Goal: Task Accomplishment & Management: Manage account settings

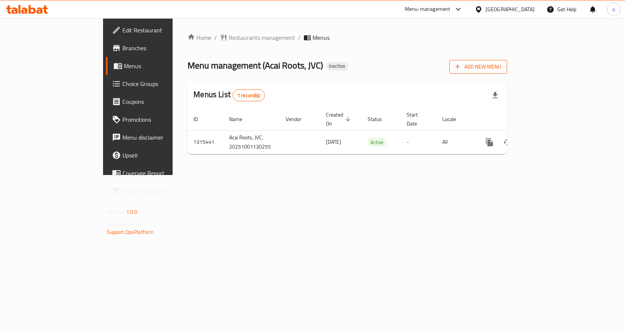
click at [507, 61] on button "Add New Menu" at bounding box center [479, 67] width 58 height 14
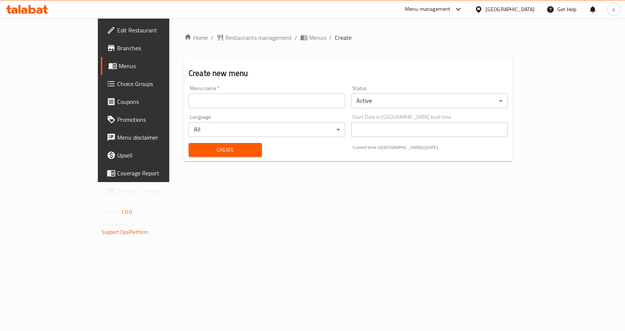
click at [189, 97] on input "text" at bounding box center [267, 100] width 157 height 15
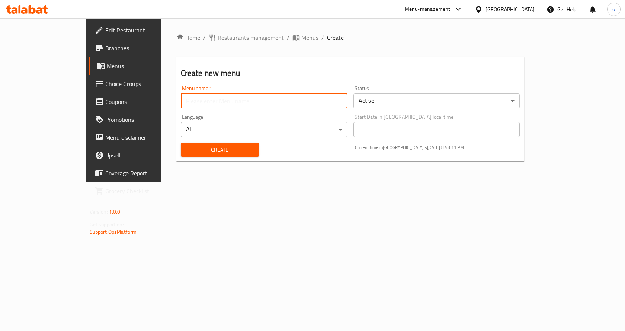
type input "ي"
type input "o"
type input "menu"
click at [181, 143] on button "Create" at bounding box center [220, 150] width 78 height 14
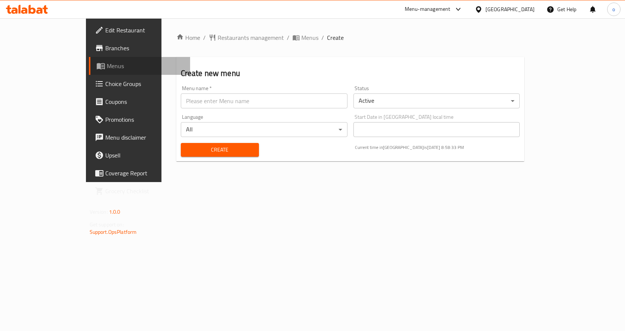
click at [89, 60] on link "Menus" at bounding box center [140, 66] width 102 height 18
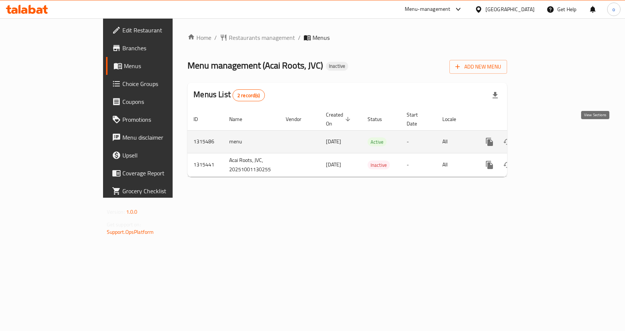
click at [548, 137] on icon "enhanced table" at bounding box center [543, 141] width 9 height 9
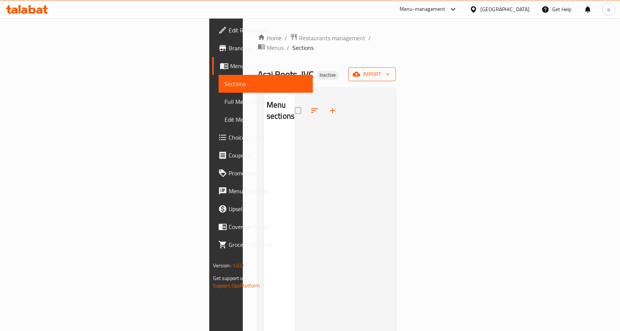
click at [390, 70] on span "import" at bounding box center [372, 74] width 36 height 9
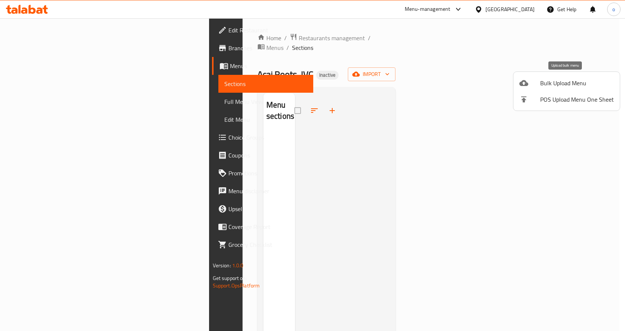
click at [573, 82] on span "Bulk Upload Menu" at bounding box center [578, 83] width 74 height 9
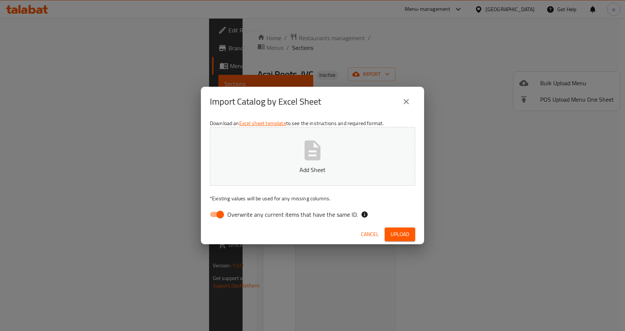
click at [213, 211] on input "Overwrite any current items that have the same ID." at bounding box center [220, 214] width 42 height 14
checkbox input "false"
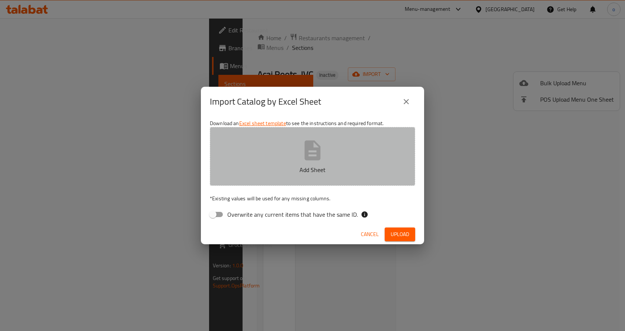
click at [266, 172] on p "Add Sheet" at bounding box center [312, 169] width 182 height 9
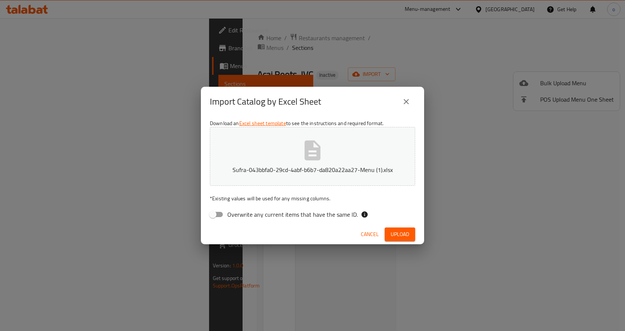
click at [401, 230] on span "Upload" at bounding box center [400, 234] width 19 height 9
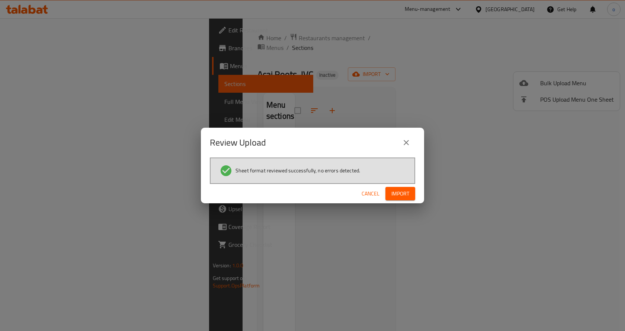
click at [404, 193] on span "Import" at bounding box center [401, 193] width 18 height 9
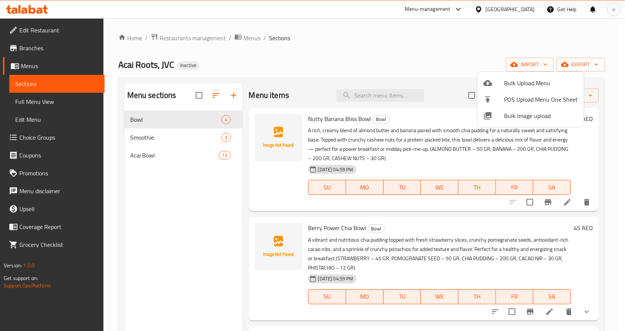
click at [165, 255] on div at bounding box center [312, 165] width 625 height 331
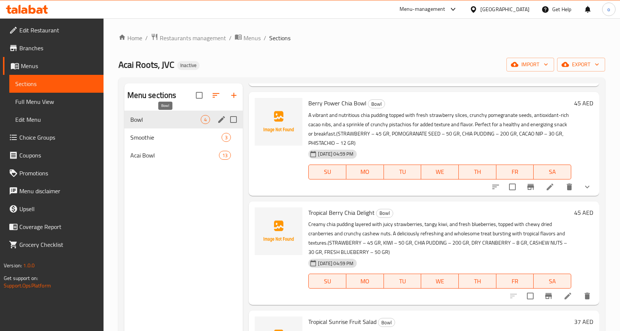
click at [195, 123] on span "Bowl" at bounding box center [165, 119] width 71 height 9
click at [173, 134] on span "Smoothie" at bounding box center [165, 137] width 71 height 9
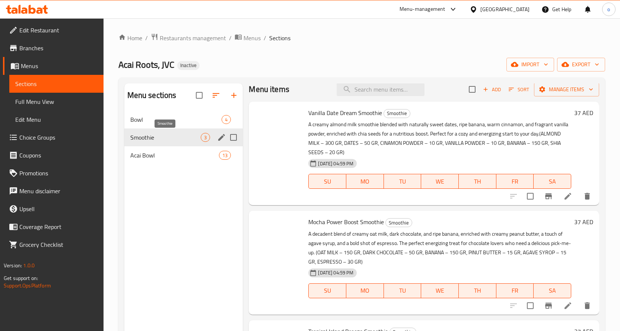
scroll to position [6, 0]
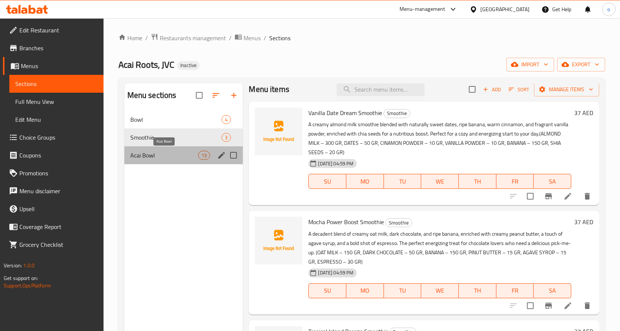
click at [179, 153] on span "Acai Bowl" at bounding box center [164, 155] width 68 height 9
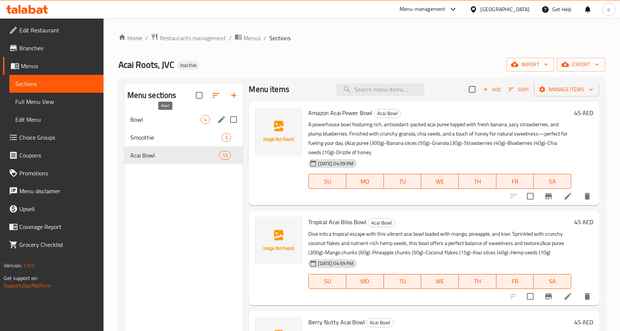
click at [139, 119] on span "Bowl" at bounding box center [165, 119] width 71 height 9
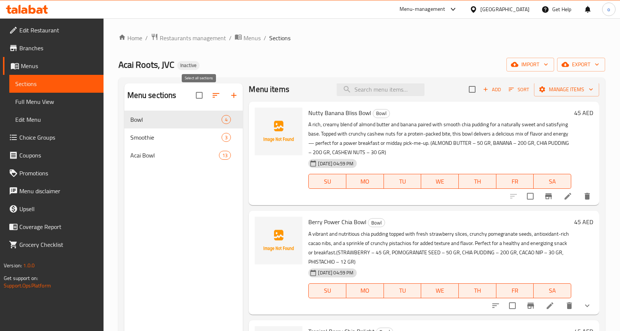
click at [199, 95] on input "checkbox" at bounding box center [199, 95] width 16 height 16
checkbox input "false"
click at [229, 114] on input "Menu sections" at bounding box center [234, 120] width 16 height 16
checkbox input "true"
click at [231, 133] on input "Menu sections" at bounding box center [234, 138] width 16 height 16
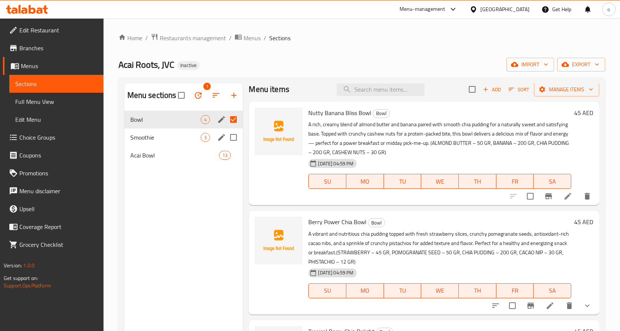
checkbox input "true"
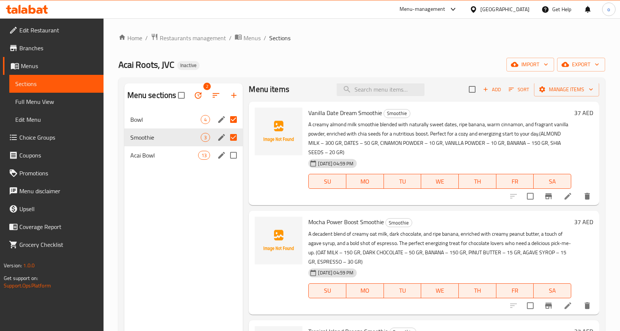
click at [232, 152] on input "Menu sections" at bounding box center [234, 155] width 16 height 16
checkbox input "true"
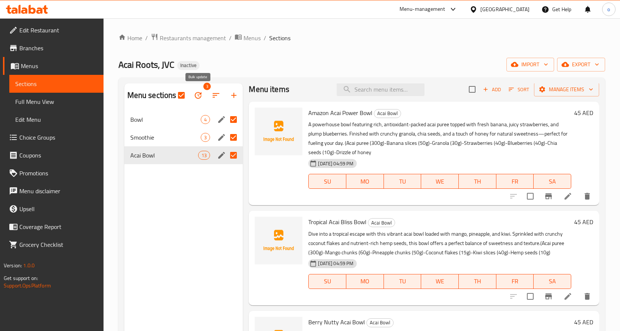
click at [197, 96] on icon "button" at bounding box center [198, 95] width 9 height 9
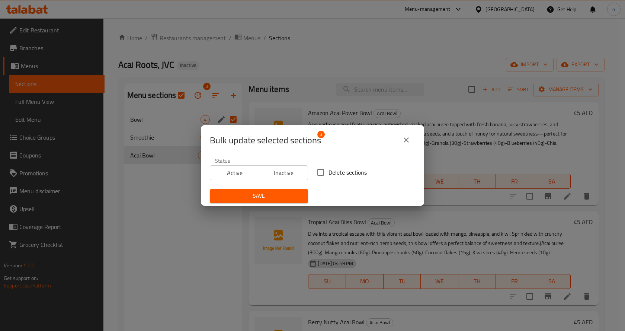
click at [317, 169] on input "Delete sections" at bounding box center [321, 173] width 16 height 16
checkbox input "true"
click at [267, 191] on span "Save" at bounding box center [259, 195] width 86 height 9
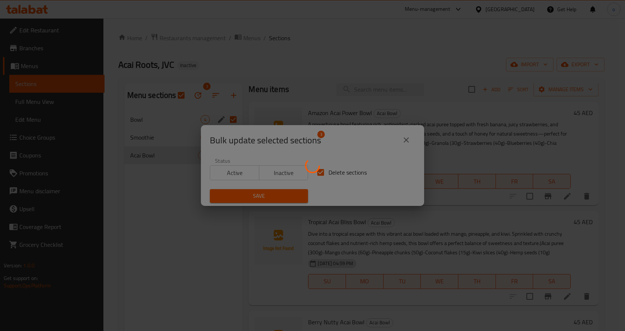
checkbox input "false"
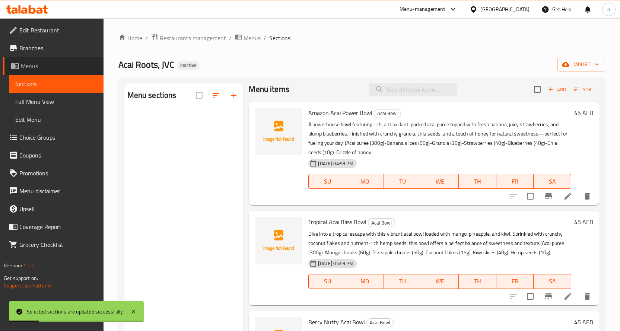
click at [29, 68] on span "Menus" at bounding box center [59, 65] width 77 height 9
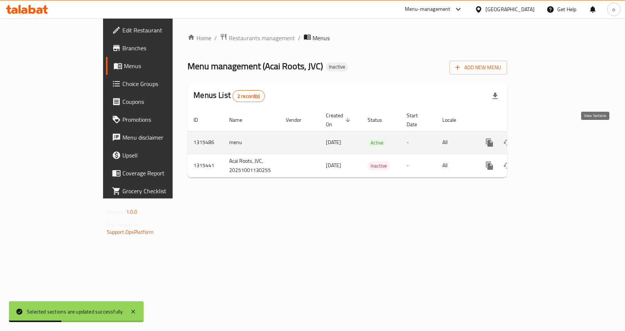
click at [552, 134] on link "enhanced table" at bounding box center [544, 143] width 18 height 18
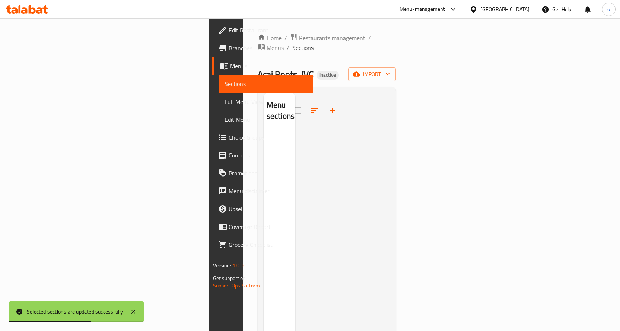
click at [396, 57] on div "Home / Restaurants management / Menus / Sections Acai Roots, JVC Inactive impor…" at bounding box center [327, 231] width 138 height 397
click at [396, 67] on button "import" at bounding box center [372, 74] width 48 height 14
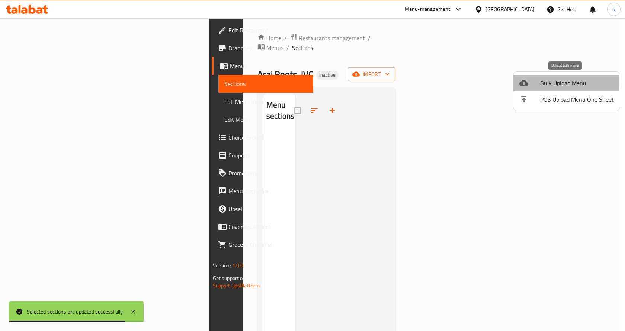
click at [531, 82] on div at bounding box center [530, 83] width 21 height 9
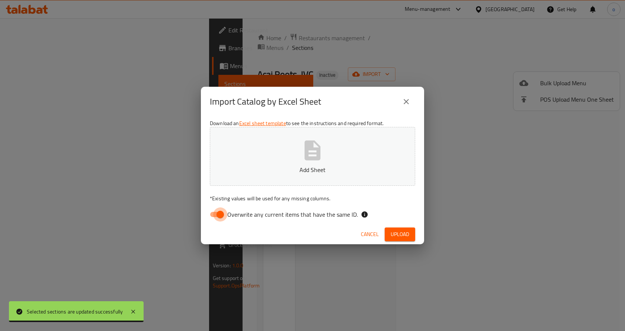
click at [216, 218] on input "Overwrite any current items that have the same ID." at bounding box center [220, 214] width 42 height 14
checkbox input "false"
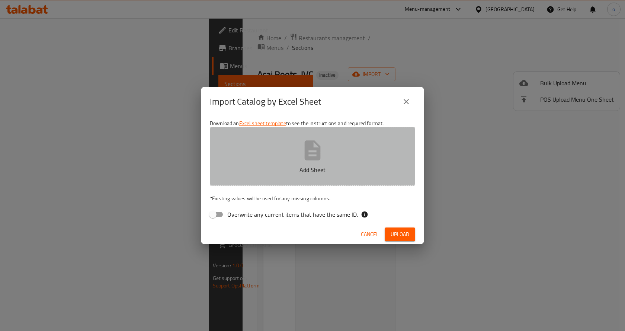
click at [262, 163] on button "Add Sheet" at bounding box center [312, 156] width 205 height 59
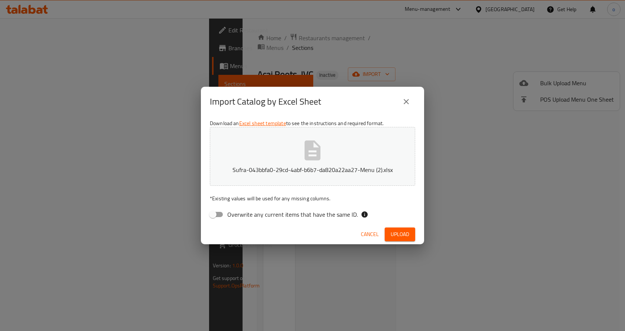
click at [402, 233] on span "Upload" at bounding box center [400, 234] width 19 height 9
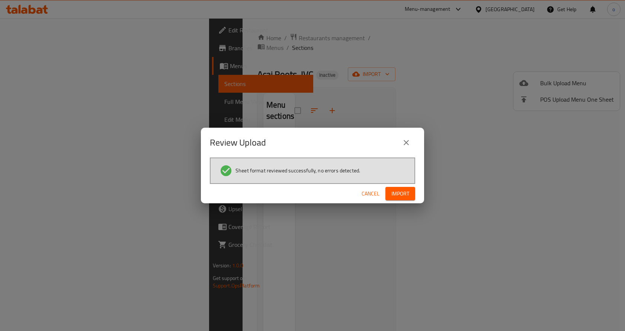
click at [387, 191] on button "Import" at bounding box center [401, 194] width 30 height 14
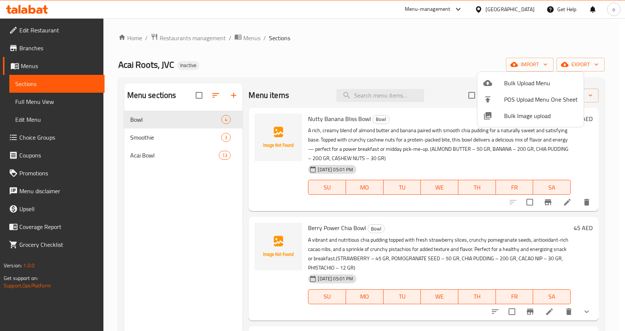
click at [449, 65] on div at bounding box center [312, 165] width 625 height 331
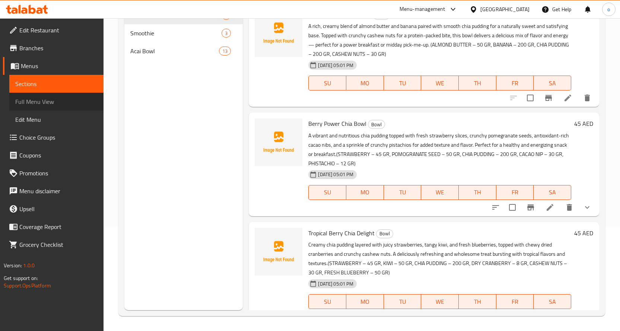
click at [40, 106] on span "Full Menu View" at bounding box center [56, 101] width 82 height 9
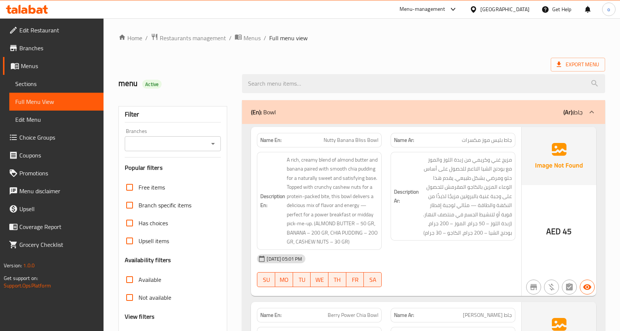
scroll to position [74, 0]
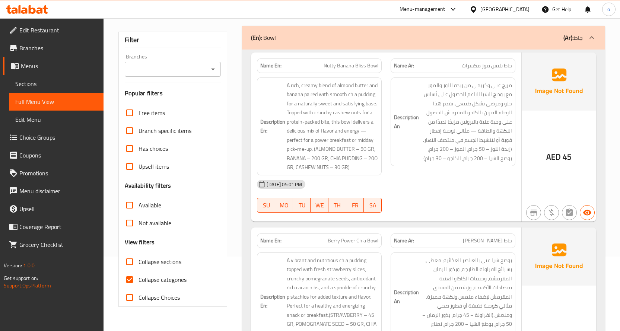
click at [137, 274] on input "Collapse categories" at bounding box center [130, 280] width 18 height 18
checkbox input "false"
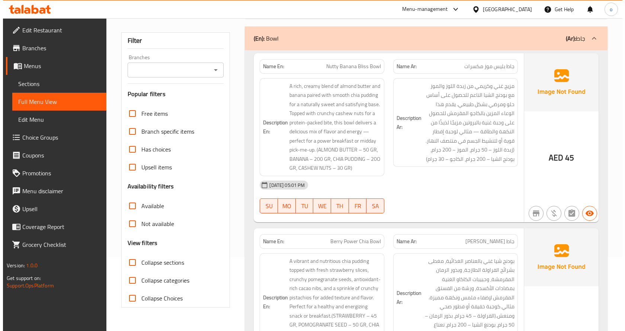
scroll to position [0, 0]
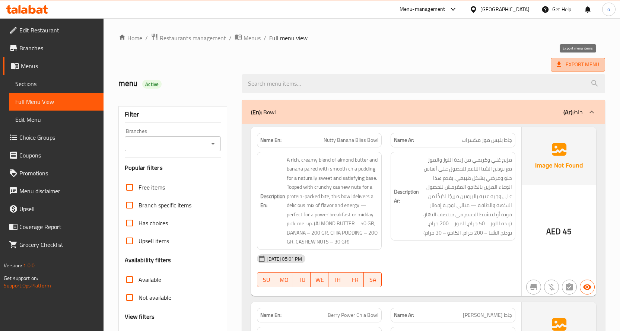
click at [580, 66] on span "Export Menu" at bounding box center [578, 64] width 42 height 9
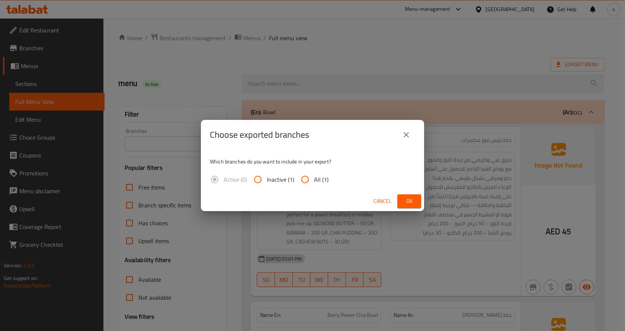
click at [301, 180] on input "All (1)" at bounding box center [305, 179] width 18 height 18
radio input "true"
click at [398, 200] on button "Ok" at bounding box center [410, 201] width 24 height 14
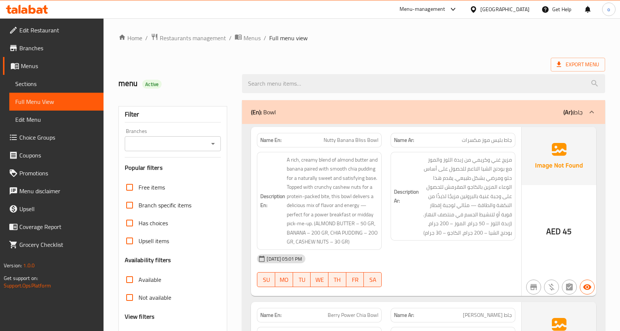
click at [393, 34] on ol "Home / Restaurants management / Menus / Full menu view" at bounding box center [361, 38] width 487 height 10
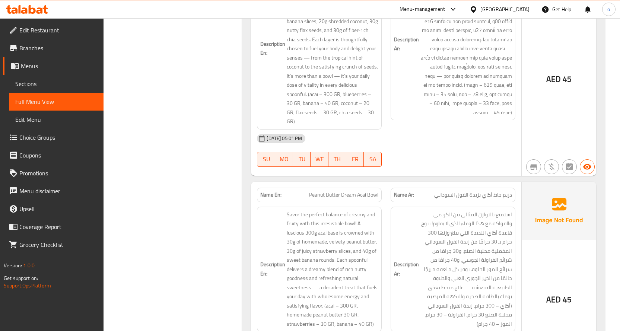
scroll to position [3504, 0]
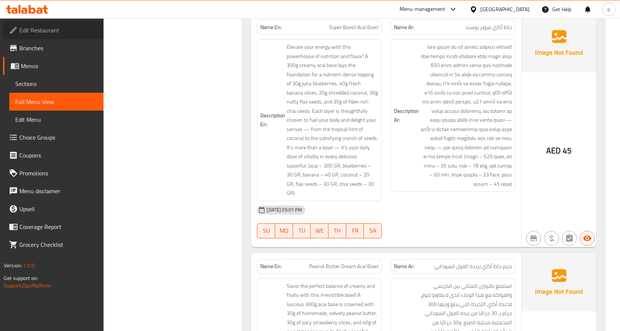
click at [55, 34] on span "Edit Restaurant" at bounding box center [58, 30] width 78 height 9
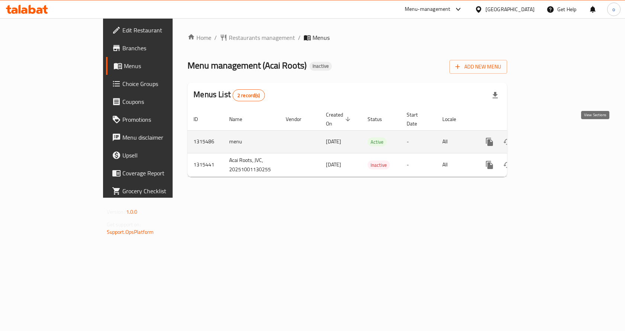
click at [548, 137] on icon "enhanced table" at bounding box center [543, 141] width 9 height 9
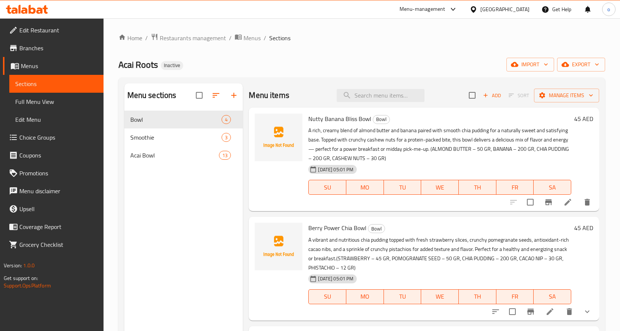
click at [51, 97] on span "Full Menu View" at bounding box center [56, 101] width 82 height 9
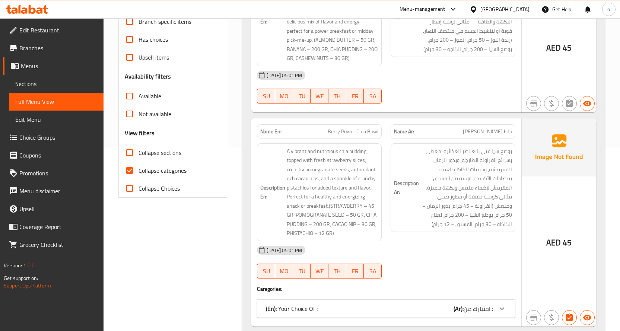
scroll to position [186, 0]
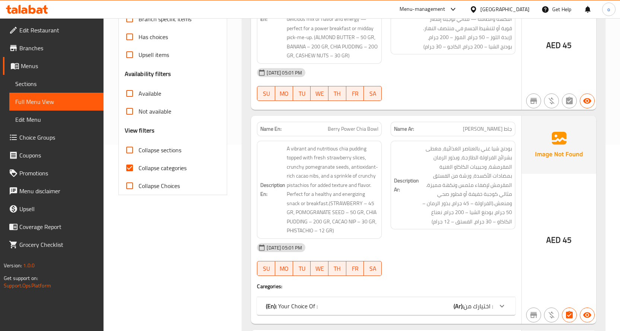
click at [126, 174] on input "Collapse categories" at bounding box center [130, 168] width 18 height 18
checkbox input "false"
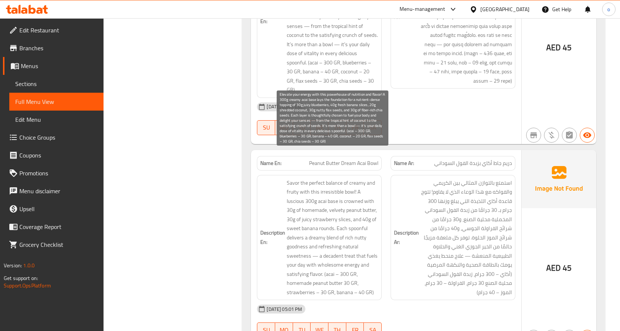
scroll to position [3644, 0]
